Goal: Task Accomplishment & Management: Manage account settings

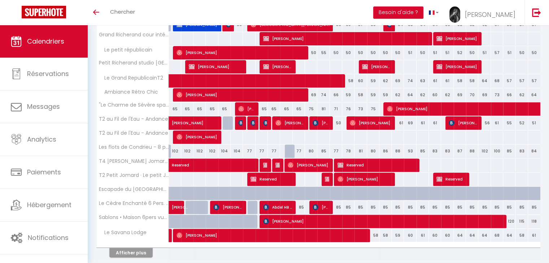
scroll to position [219, 0]
click at [287, 218] on span "[PERSON_NAME]" at bounding box center [385, 222] width 244 height 14
select select "OK"
select select "1"
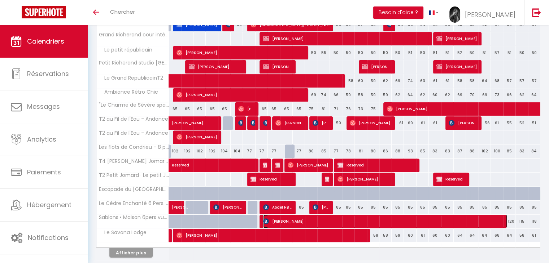
select select "0"
select select "1"
select select
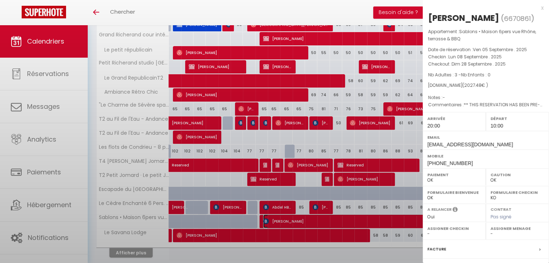
select select "40746"
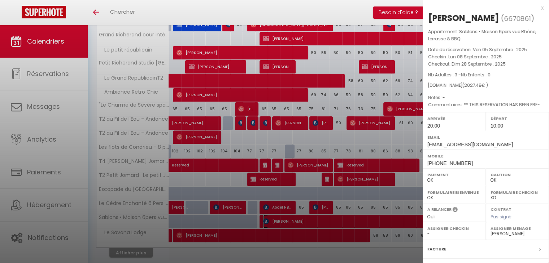
scroll to position [7, 0]
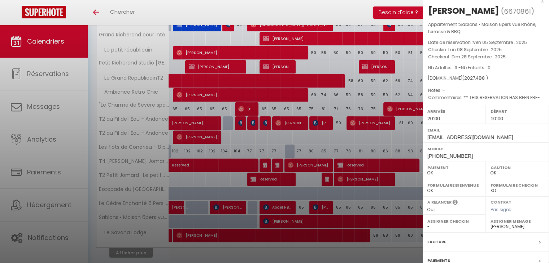
click at [384, 73] on div at bounding box center [274, 131] width 549 height 263
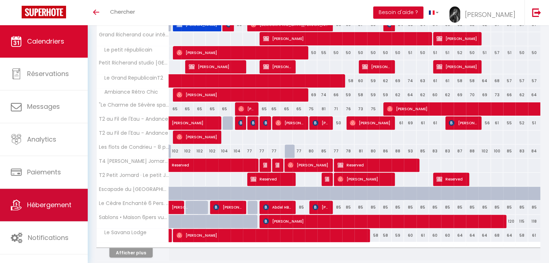
click at [40, 202] on span "Hébergement" at bounding box center [49, 205] width 44 height 9
